Goal: Find specific page/section: Find specific page/section

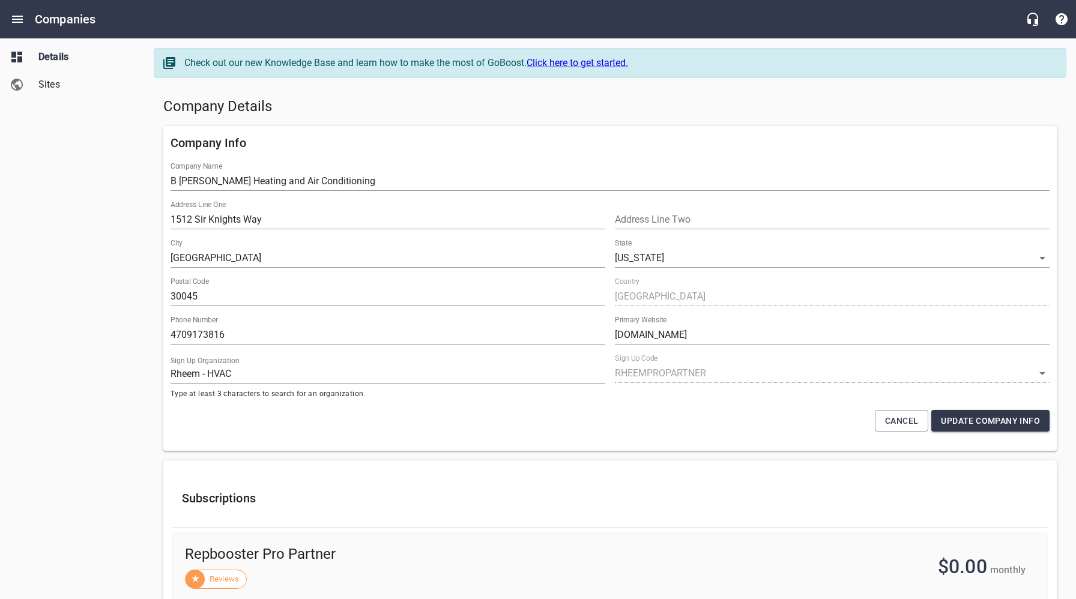
select select "[US_STATE]"
select select "62"
drag, startPoint x: 248, startPoint y: 331, endPoint x: 158, endPoint y: 334, distance: 90.1
click at [159, 334] on div "Company Info Company Name B [PERSON_NAME] Heating and Air Conditioning Address …" at bounding box center [610, 288] width 903 height 335
drag, startPoint x: 653, startPoint y: 97, endPoint x: 691, endPoint y: 100, distance: 38.0
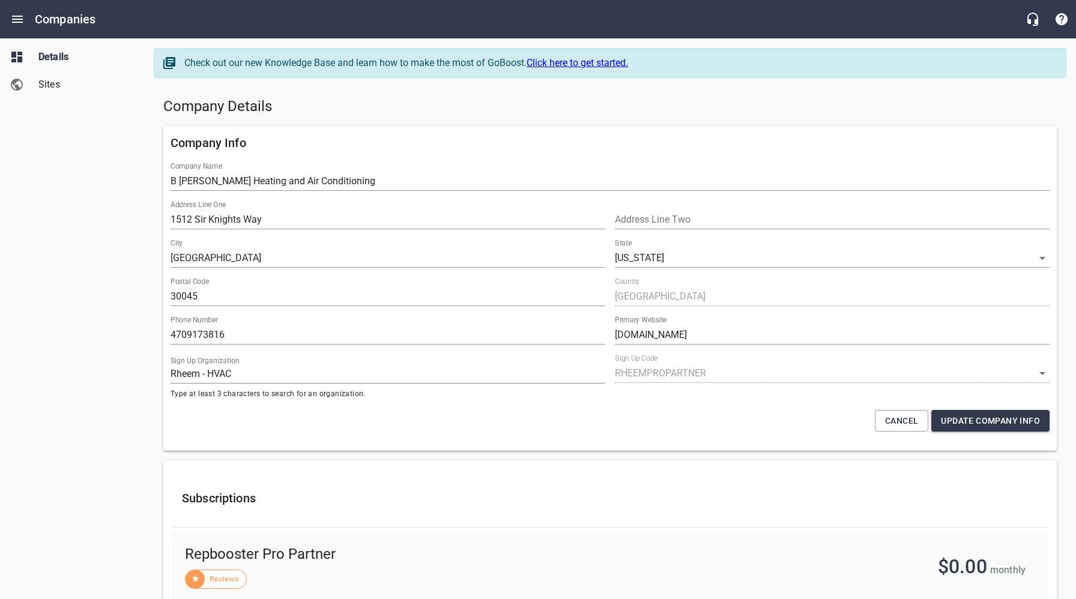
click at [653, 97] on h5 "Company Details" at bounding box center [610, 106] width 894 height 19
click at [16, 19] on icon "Open drawer" at bounding box center [17, 19] width 11 height 7
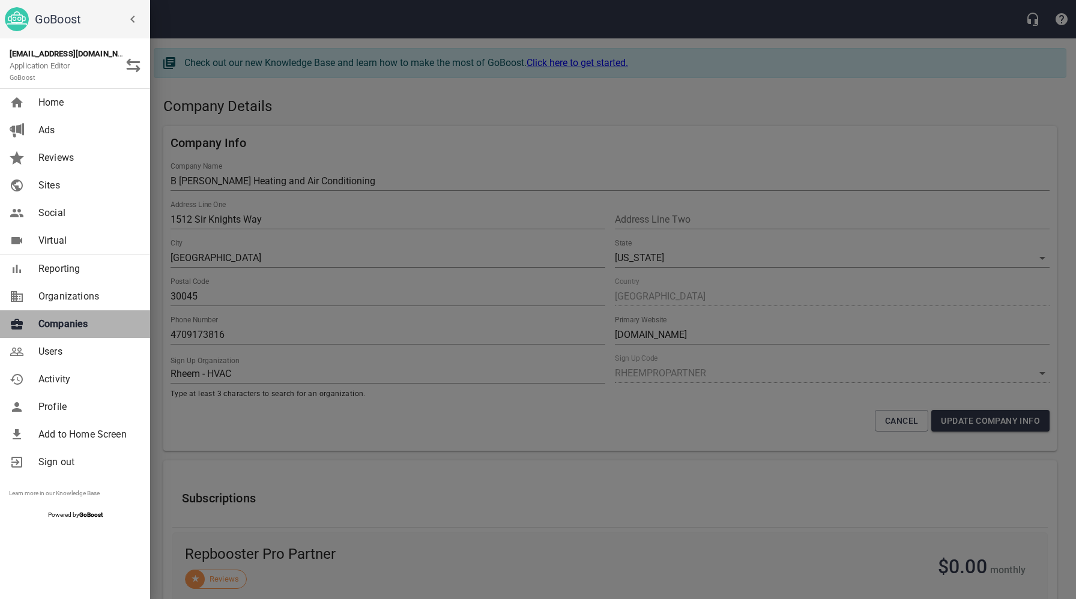
click at [60, 330] on span "Companies" at bounding box center [86, 324] width 97 height 14
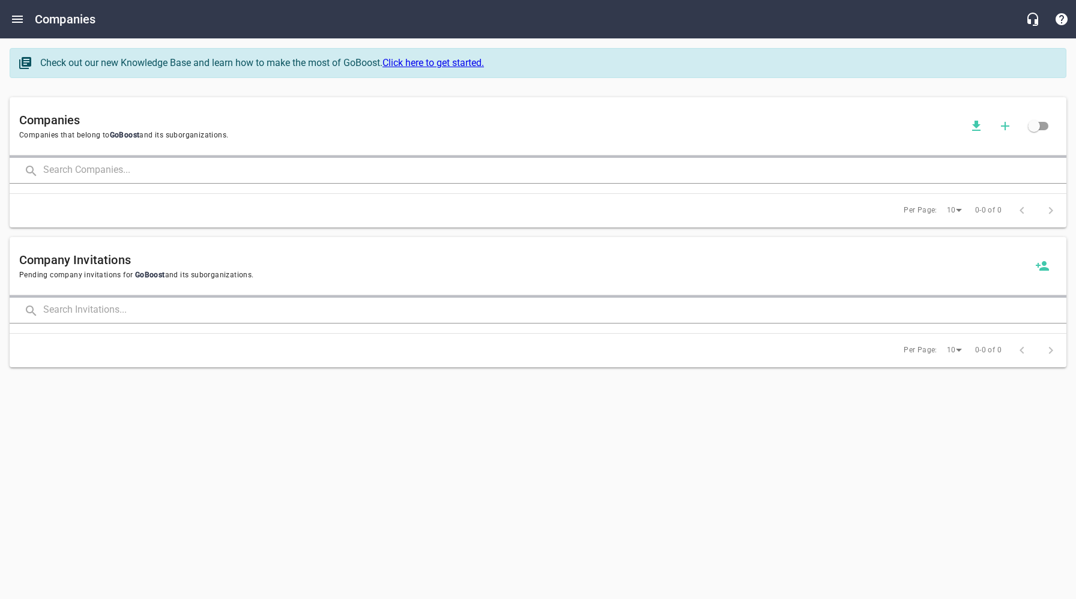
click at [193, 167] on input "text" at bounding box center [554, 171] width 1023 height 26
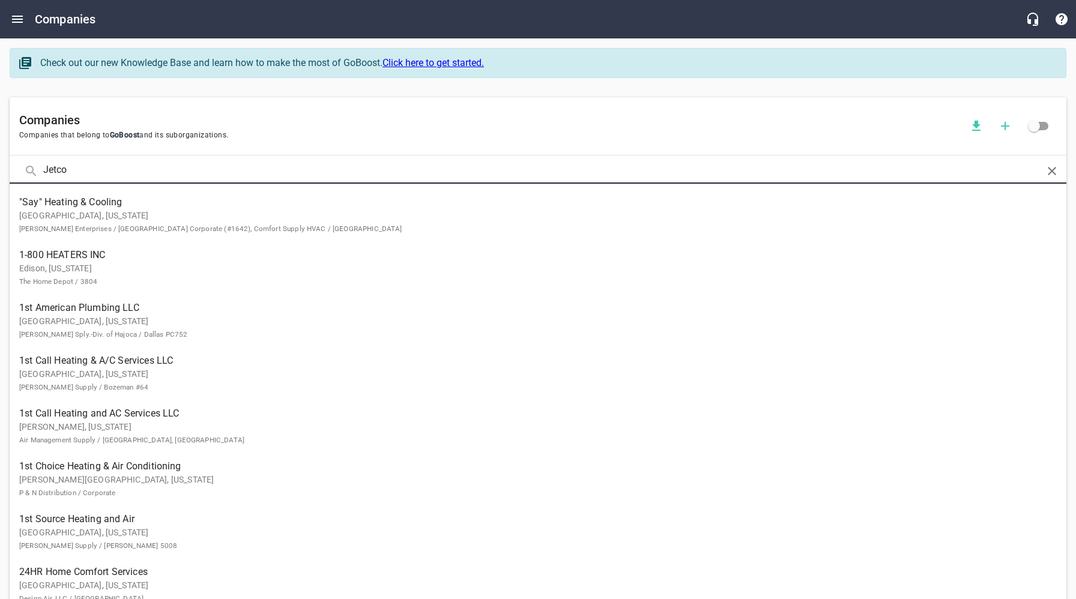
type input "Jetco"
click button at bounding box center [0, 0] width 0 height 0
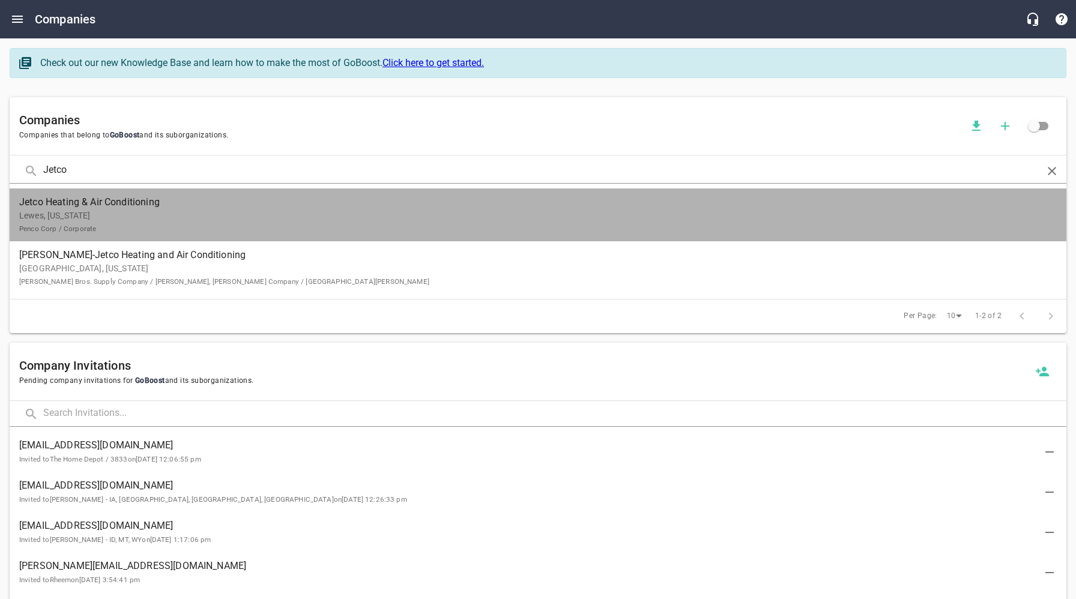
click at [108, 216] on p "Lewes, [US_STATE] Penco Corp / Corporate" at bounding box center [528, 222] width 1019 height 25
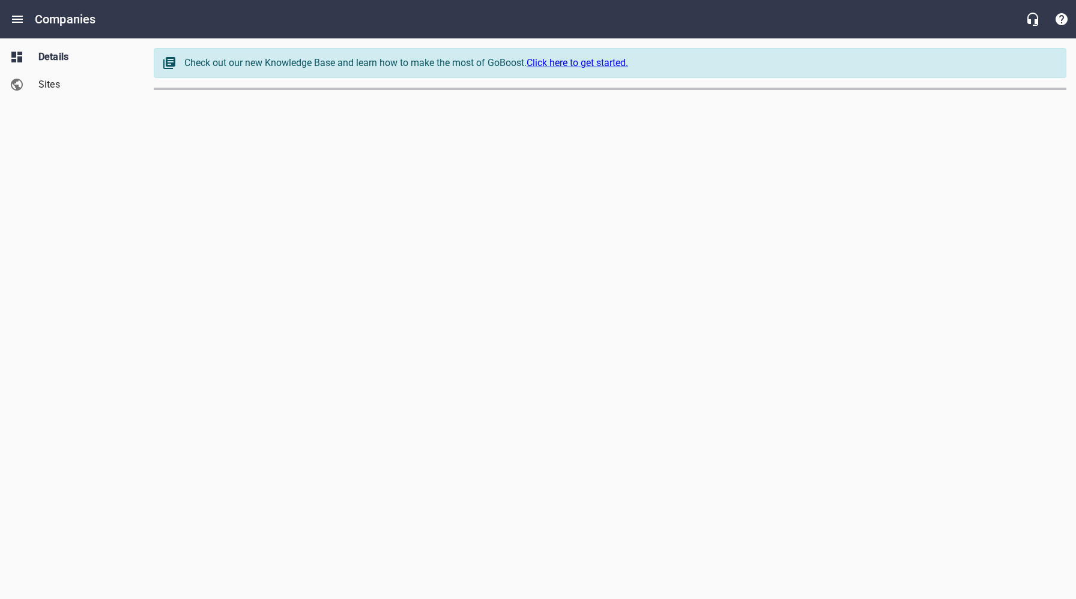
select select "[US_STATE]"
select select "62"
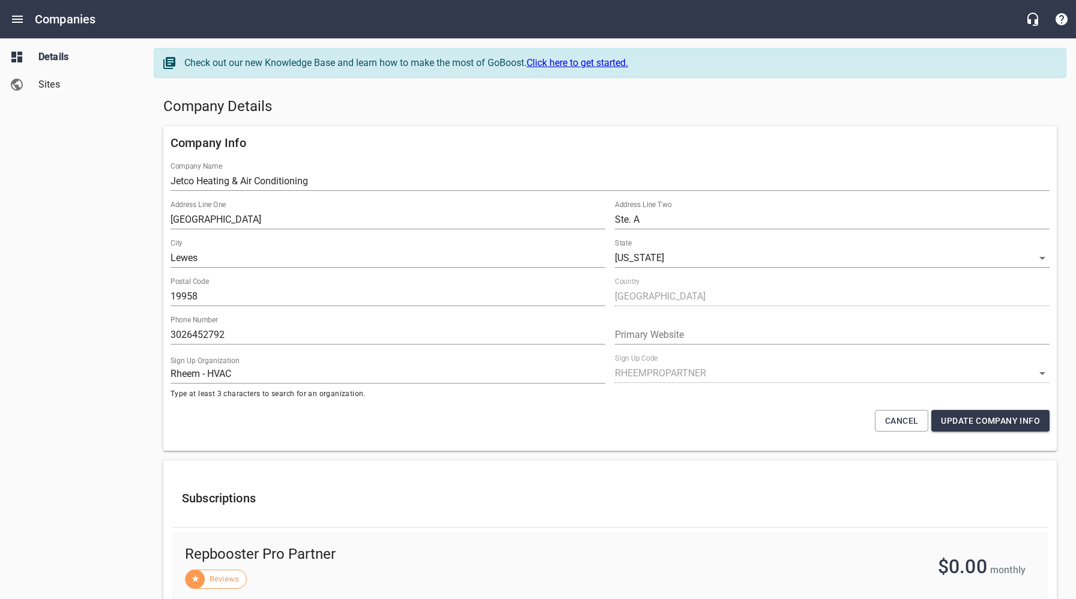
click at [401, 109] on h5 "Company Details" at bounding box center [610, 106] width 894 height 19
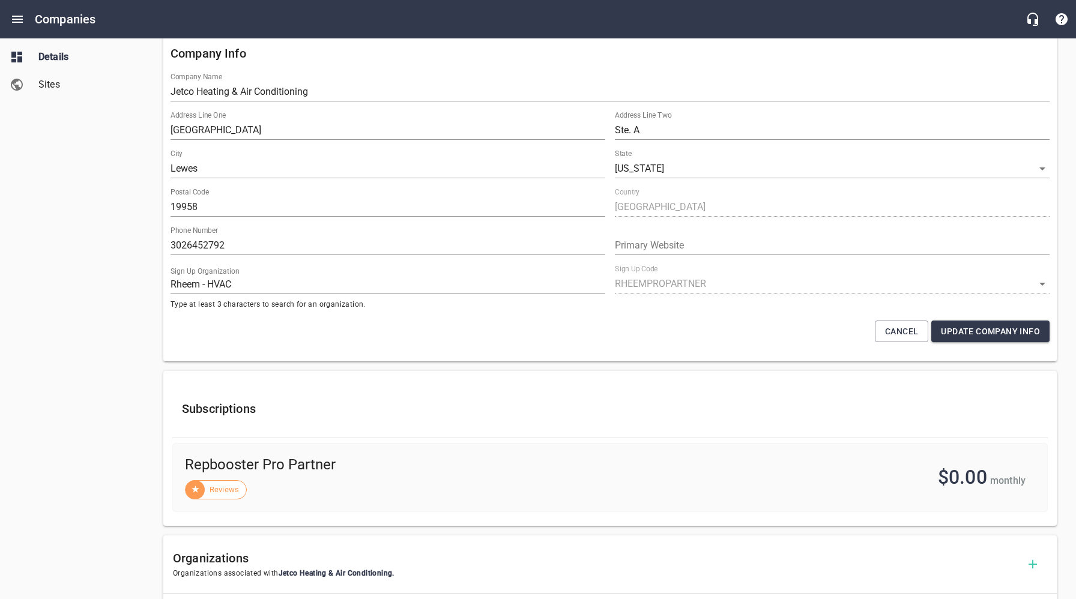
scroll to position [278, 0]
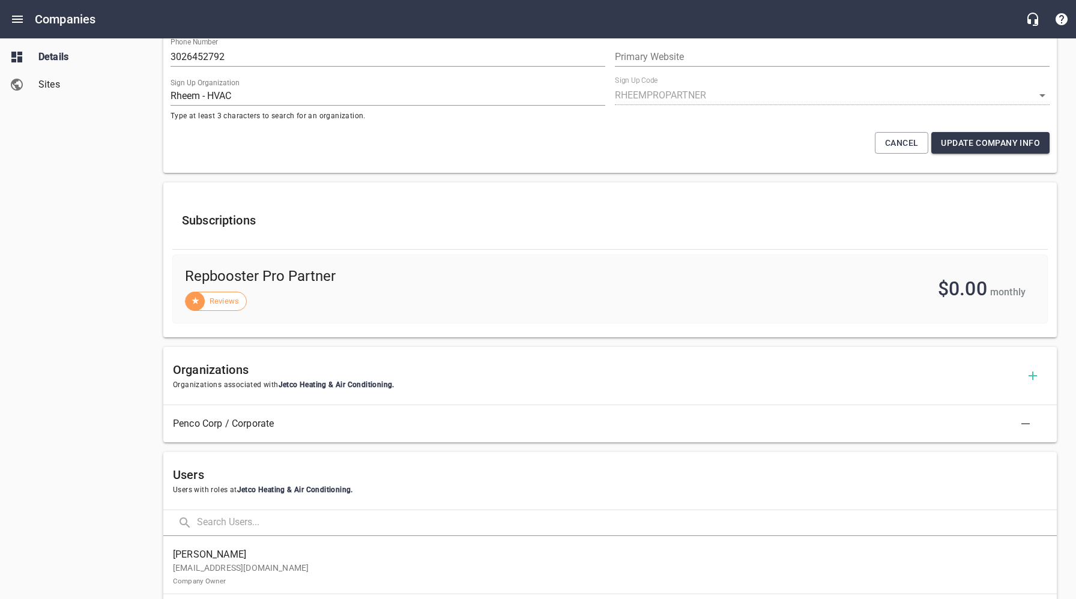
click at [110, 469] on div "Details Sites" at bounding box center [72, 299] width 145 height 599
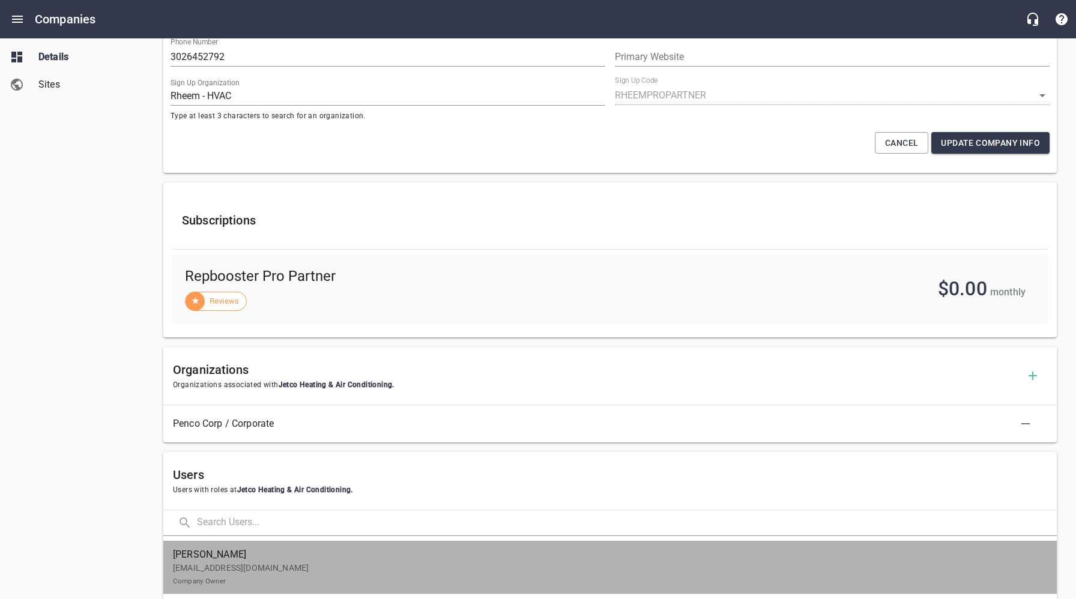
drag, startPoint x: 215, startPoint y: 569, endPoint x: 318, endPoint y: 402, distance: 196.0
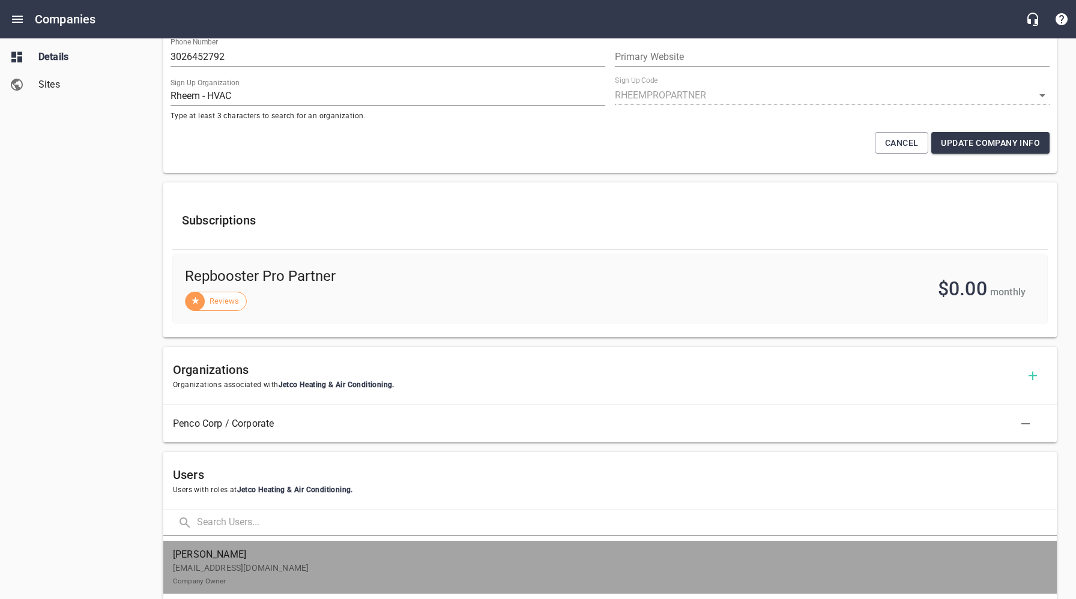
click at [215, 569] on p "[EMAIL_ADDRESS][DOMAIN_NAME] Company Owner" at bounding box center [605, 574] width 865 height 25
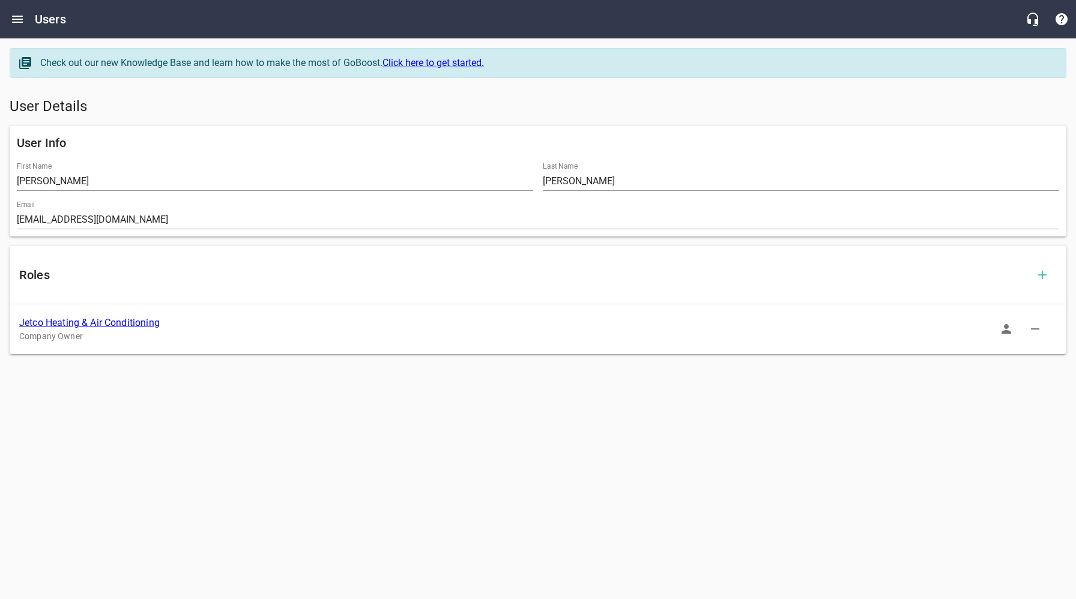
click at [1008, 332] on icon "button" at bounding box center [1007, 329] width 10 height 10
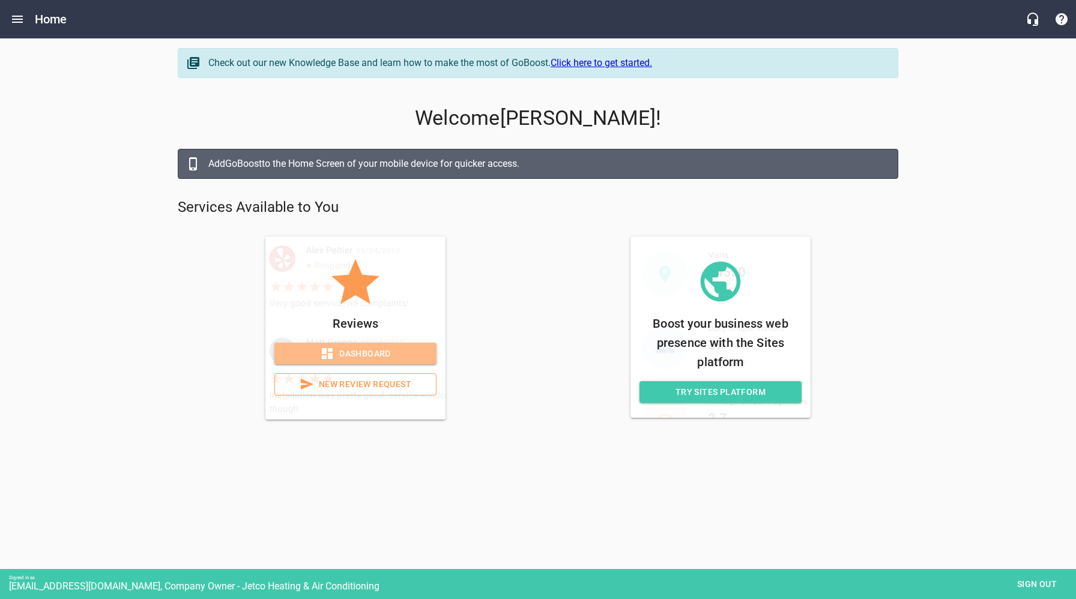
click at [381, 354] on span "Dashboard" at bounding box center [355, 354] width 143 height 15
